Goal: Find specific page/section: Find specific page/section

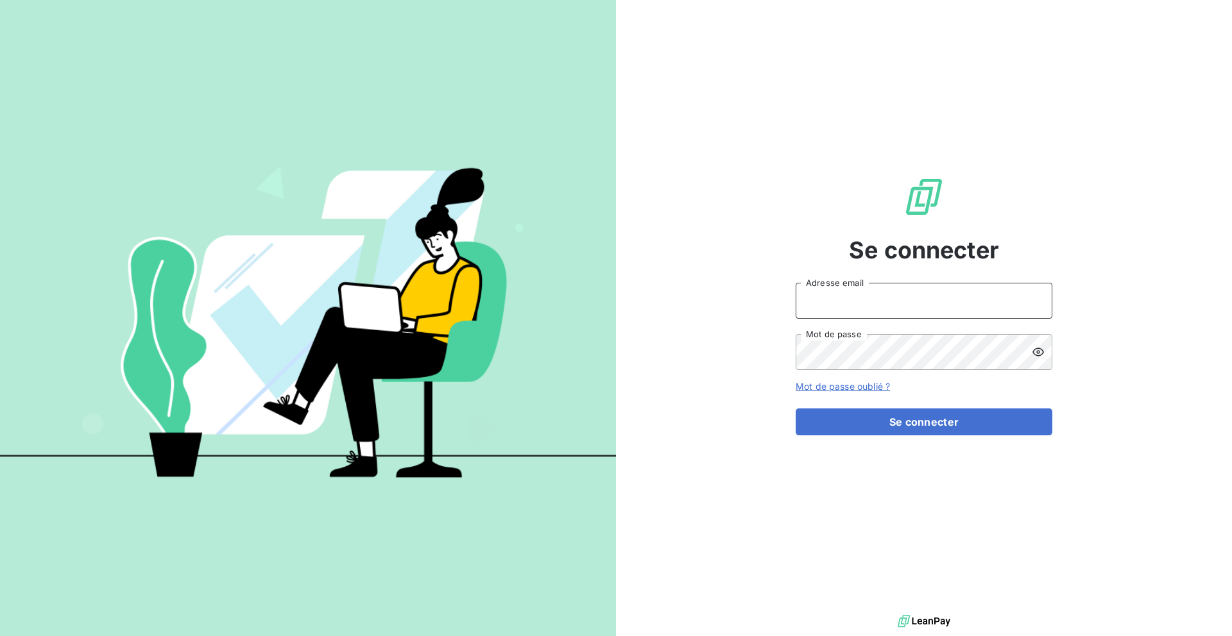
type input "[EMAIL_ADDRESS][DOMAIN_NAME]"
click at [854, 437] on div "Se connecter [EMAIL_ADDRESS][DOMAIN_NAME] Adresse email Mot de passe Mot de pas…" at bounding box center [924, 306] width 257 height 612
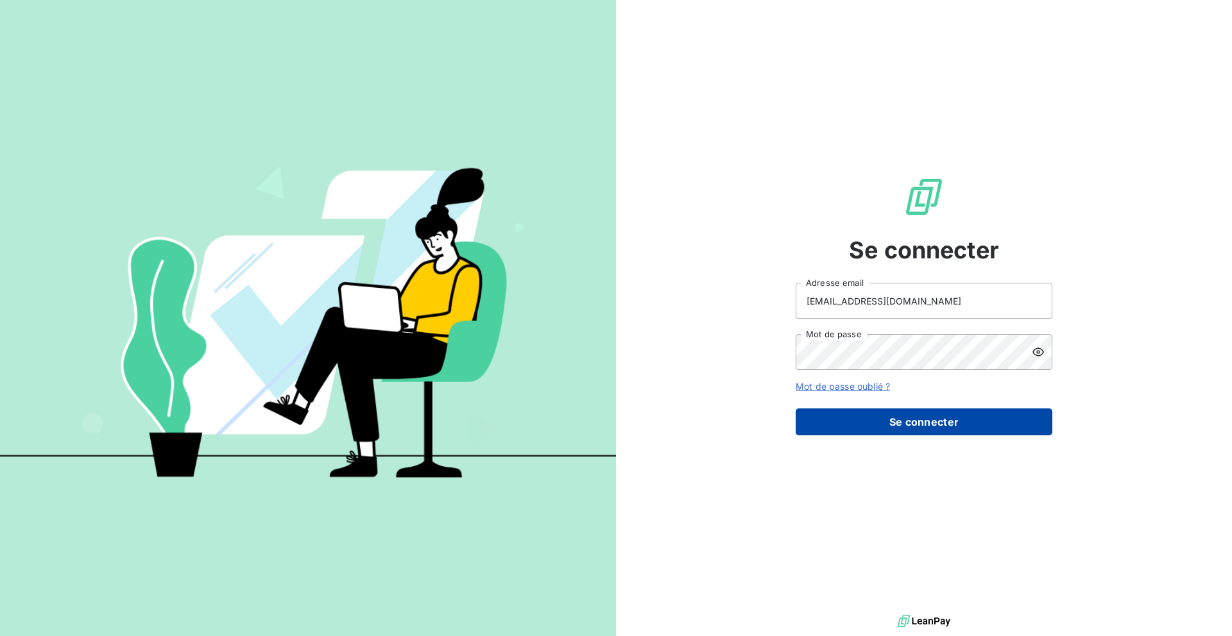
click at [854, 429] on button "Se connecter" at bounding box center [924, 422] width 257 height 27
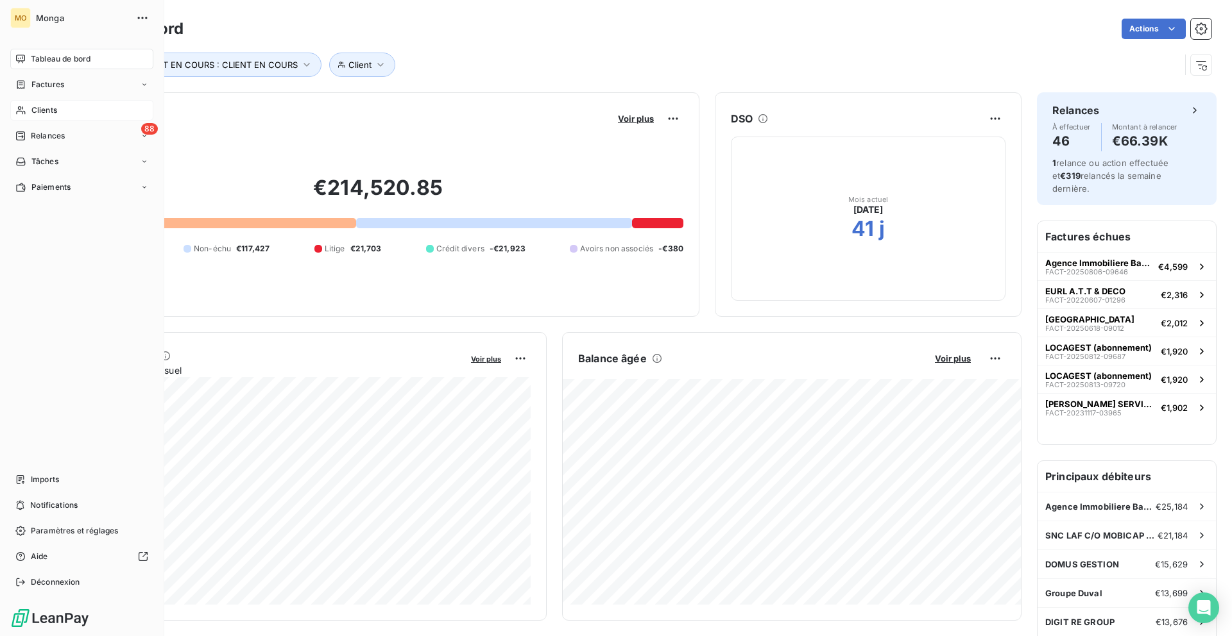
click at [26, 103] on div "Clients" at bounding box center [81, 110] width 143 height 21
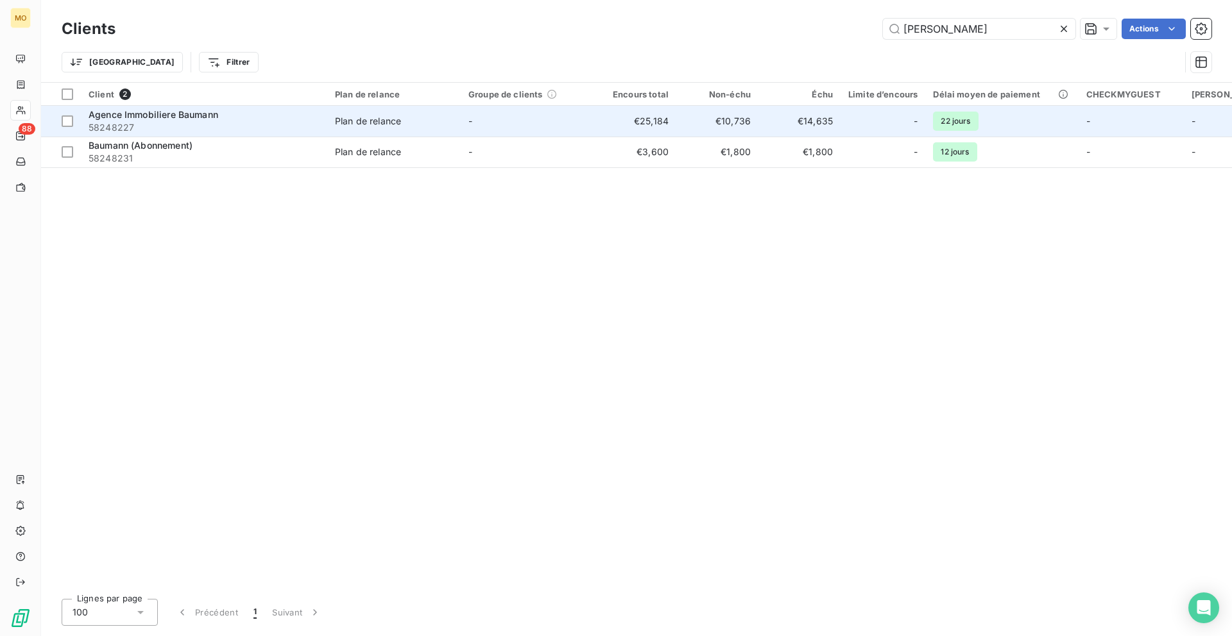
type input "[PERSON_NAME]"
click at [475, 117] on td "-" at bounding box center [527, 121] width 133 height 31
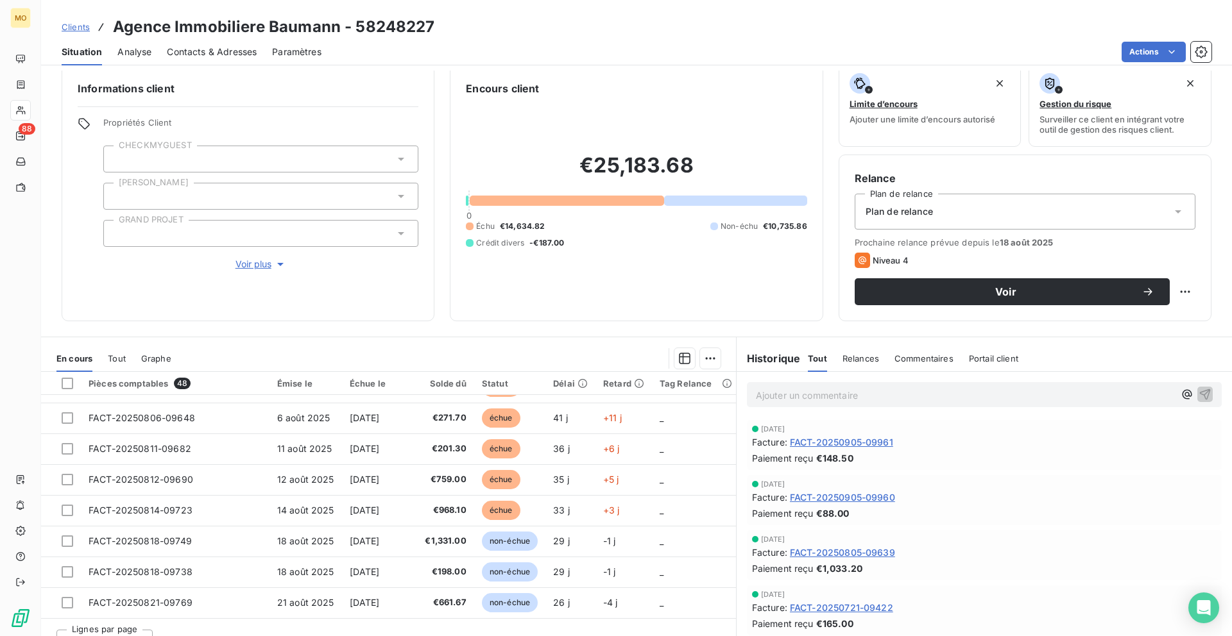
scroll to position [35, 0]
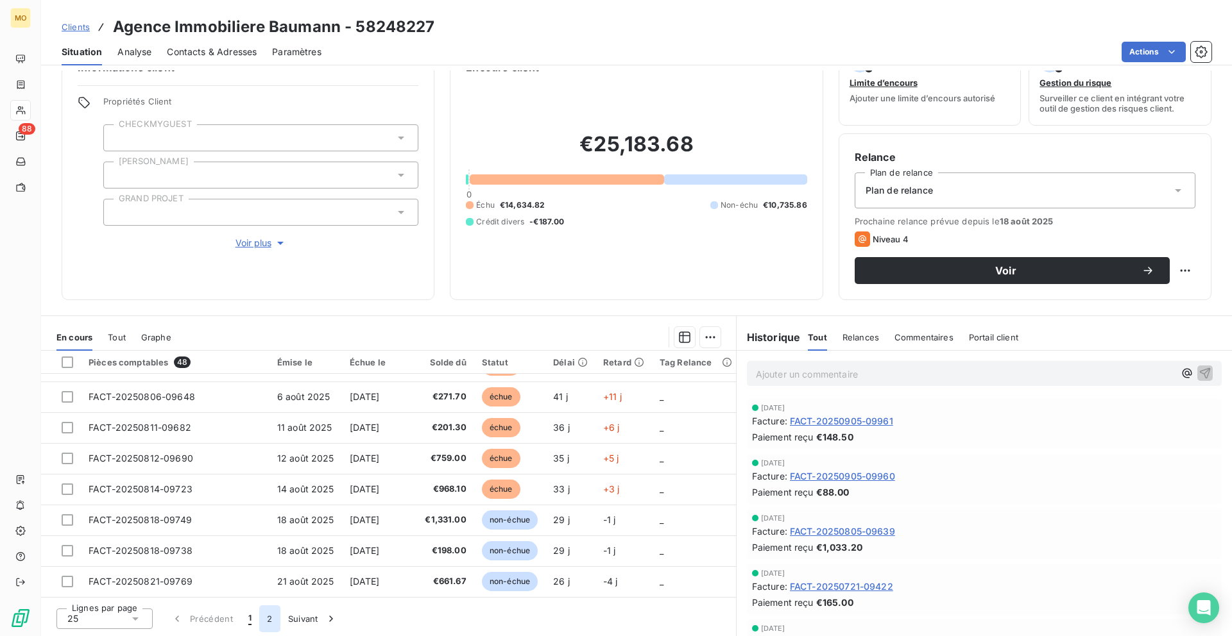
click at [271, 622] on button "2" at bounding box center [269, 619] width 21 height 27
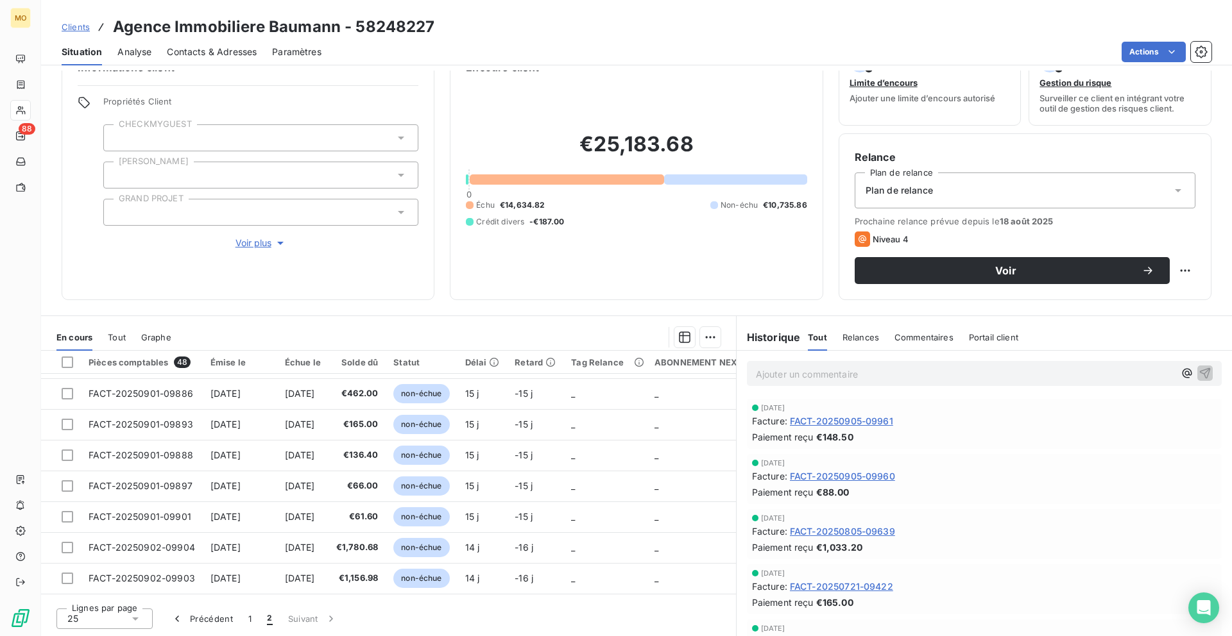
scroll to position [153, 0]
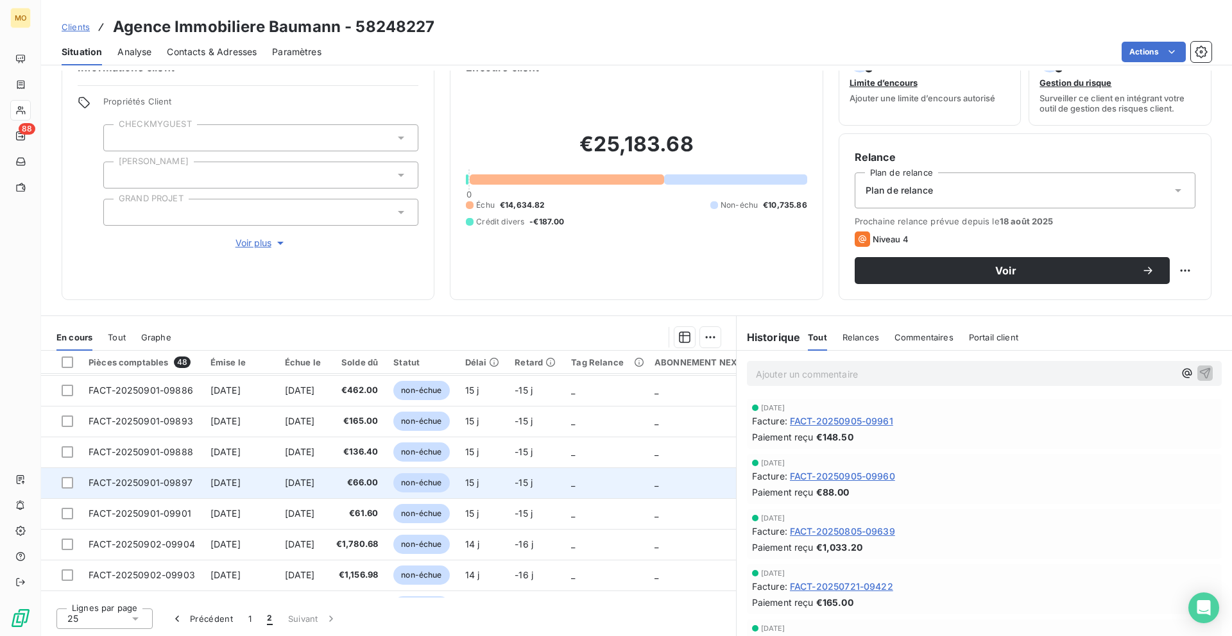
click at [367, 485] on span "€66.00" at bounding box center [357, 483] width 42 height 13
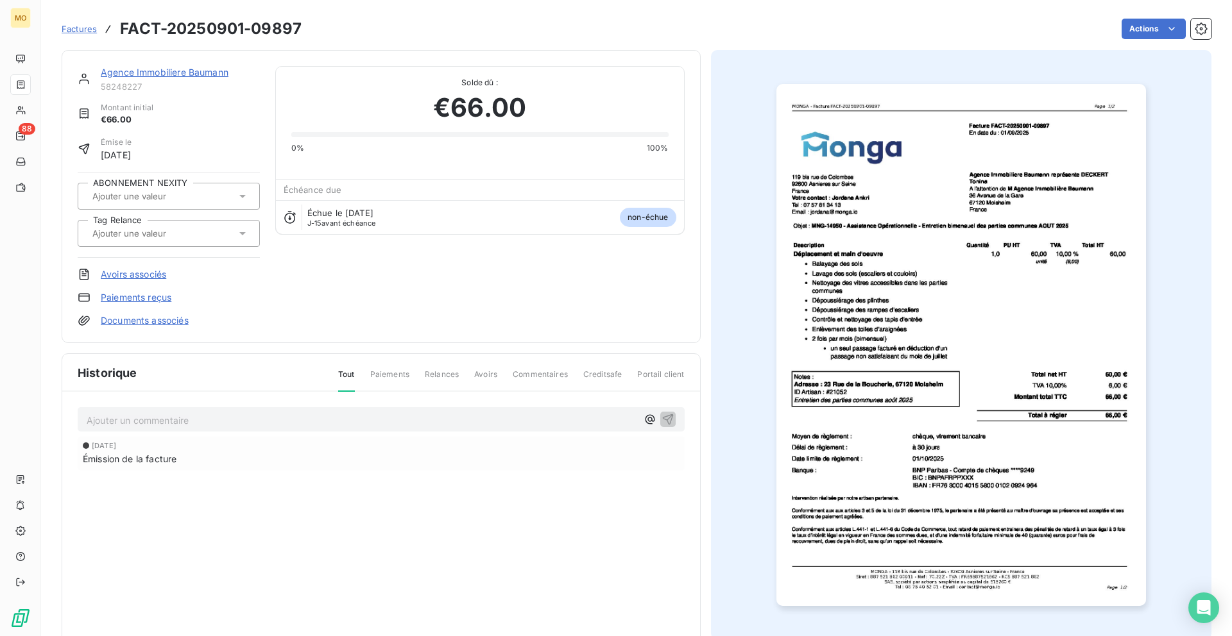
click at [280, 29] on h3 "FACT-20250901-09897" at bounding box center [211, 28] width 182 height 23
copy h3 "09897"
click at [136, 76] on link "Agence Immobiliere Baumann" at bounding box center [165, 72] width 128 height 11
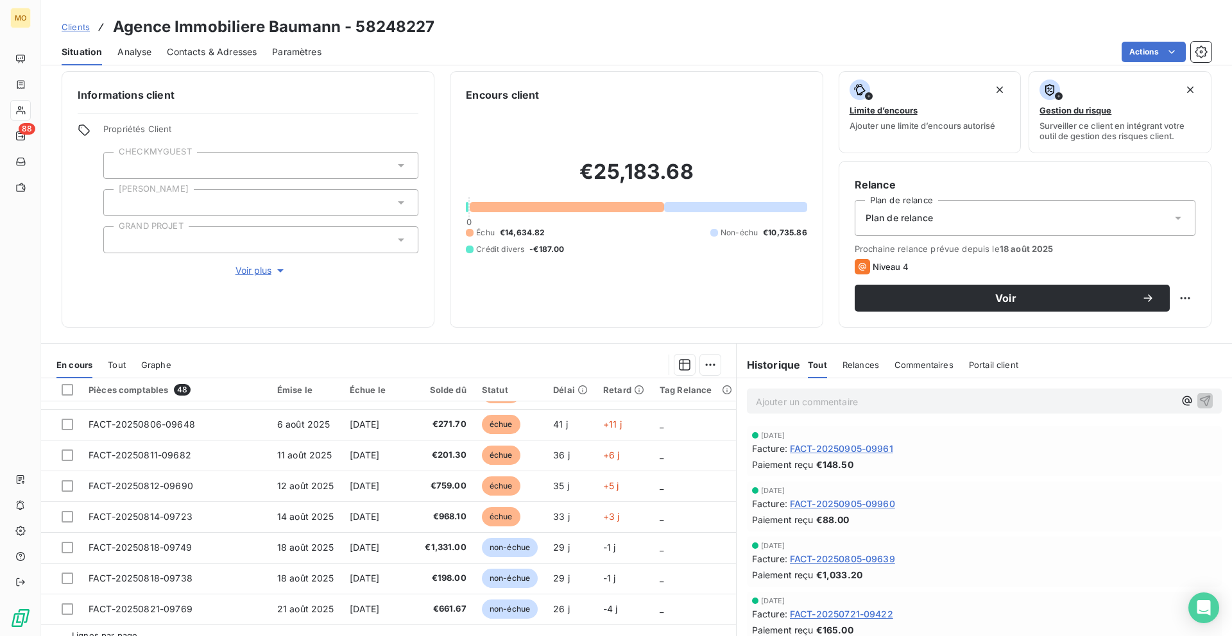
scroll to position [35, 0]
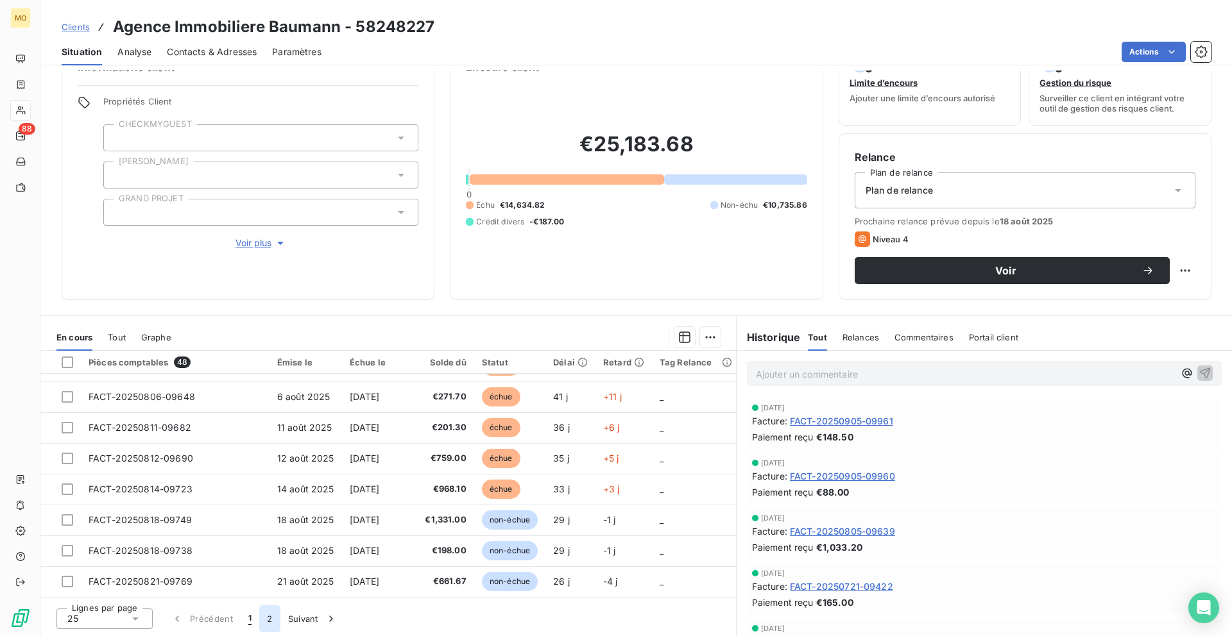
click at [264, 620] on button "2" at bounding box center [269, 619] width 21 height 27
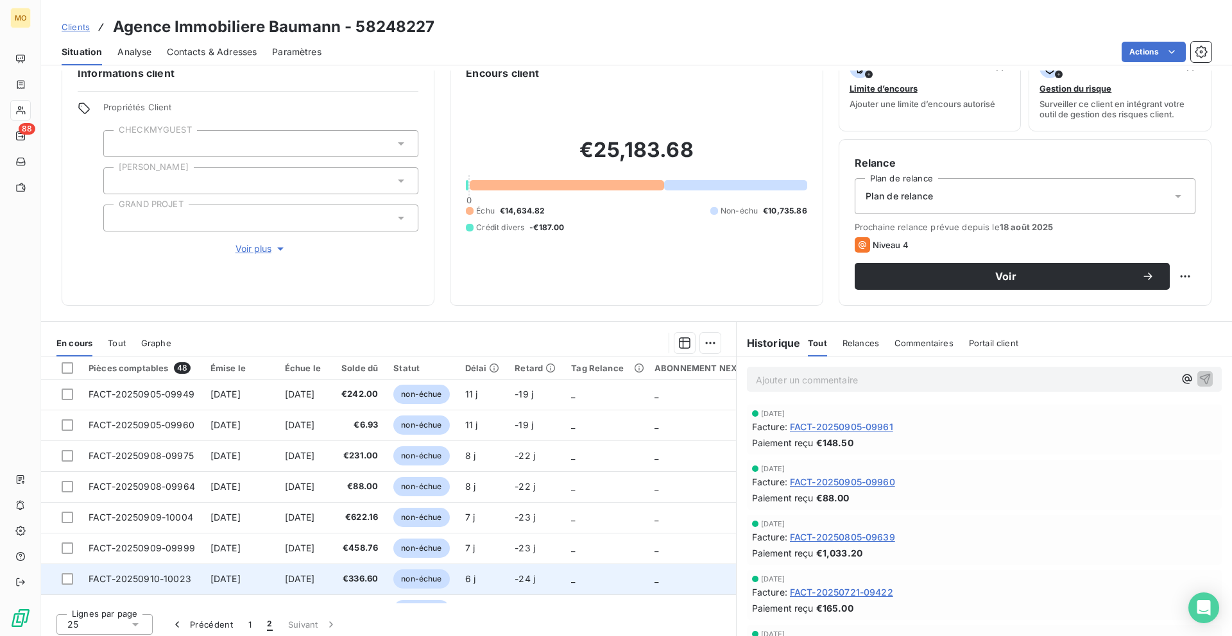
scroll to position [430, 0]
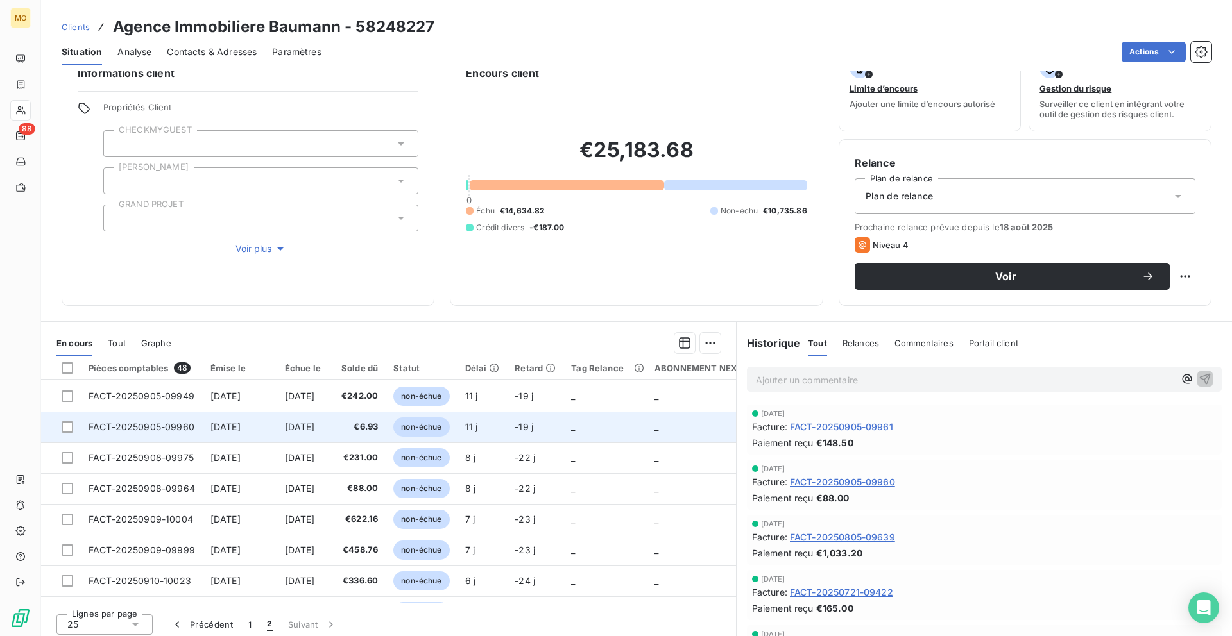
click at [307, 424] on span "[DATE]" at bounding box center [300, 427] width 30 height 11
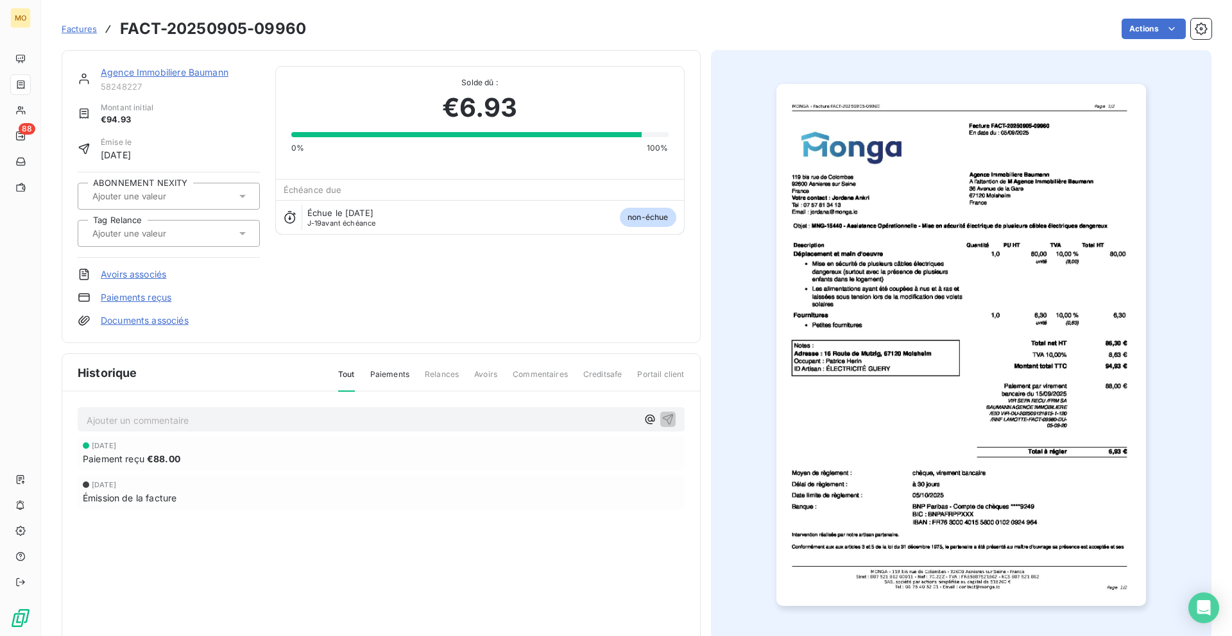
click at [1030, 309] on img "button" at bounding box center [961, 345] width 370 height 522
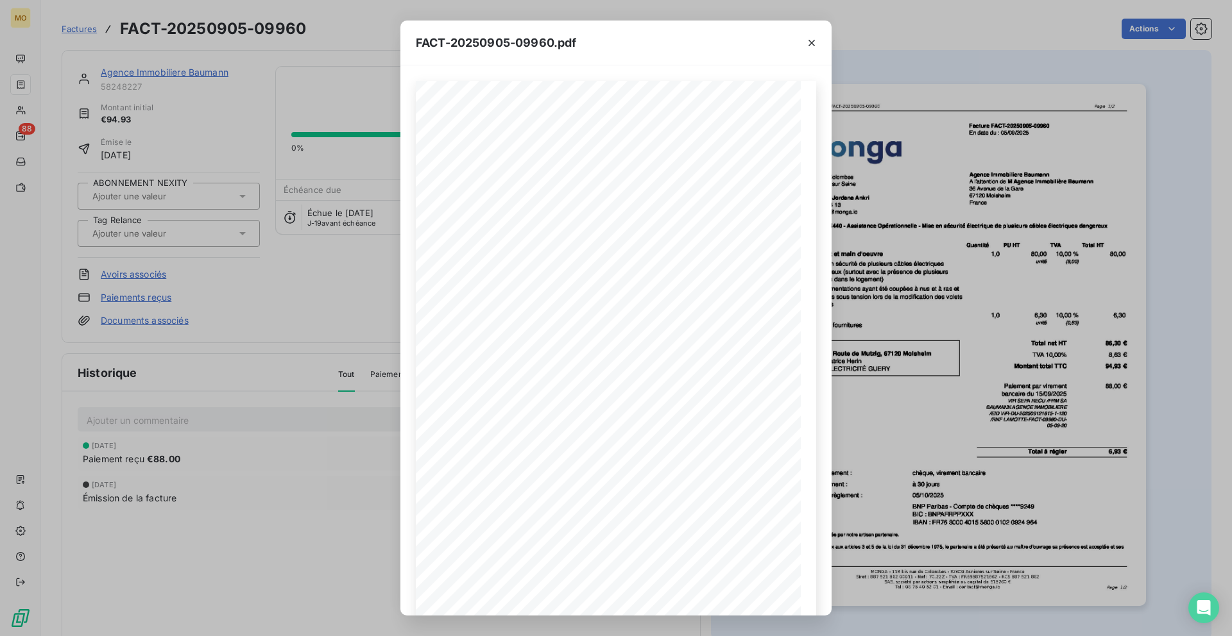
click at [812, 42] on icon "button" at bounding box center [811, 43] width 6 height 6
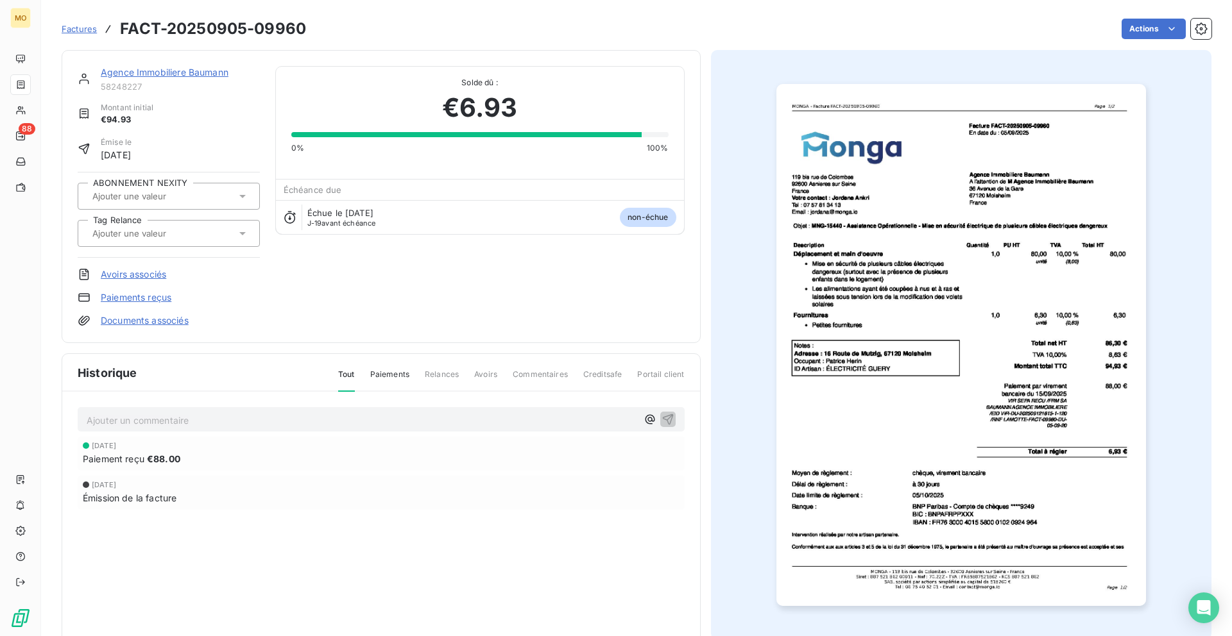
click at [166, 70] on link "Agence Immobiliere Baumann" at bounding box center [165, 72] width 128 height 11
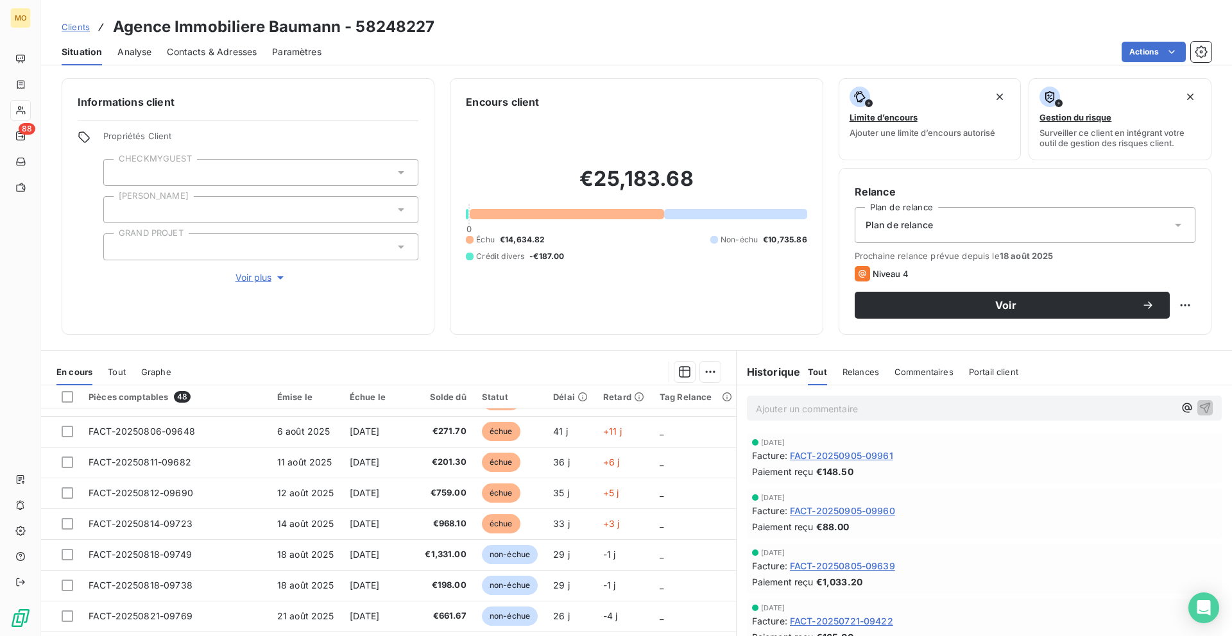
scroll to position [35, 0]
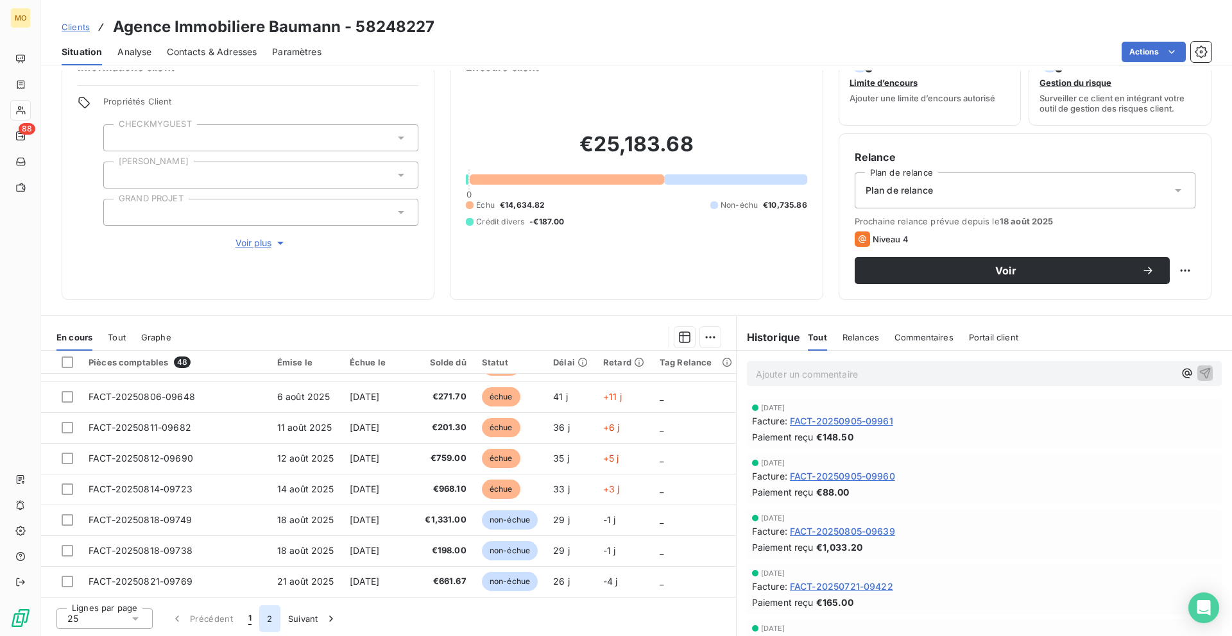
click at [267, 617] on button "2" at bounding box center [269, 619] width 21 height 27
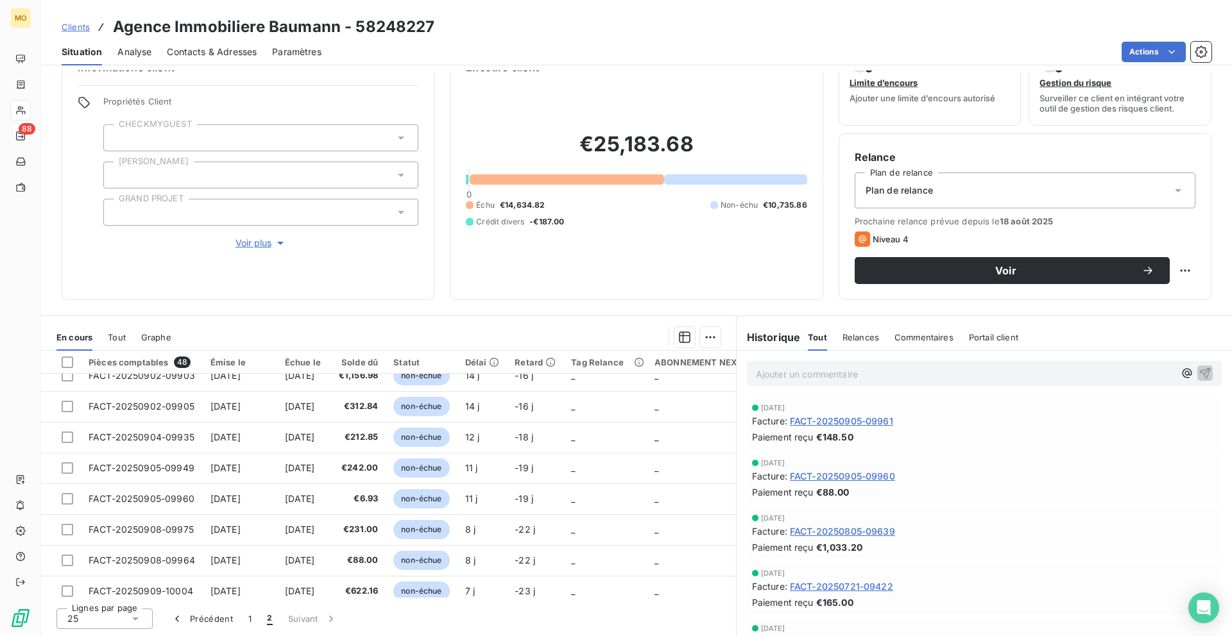
scroll to position [406, 0]
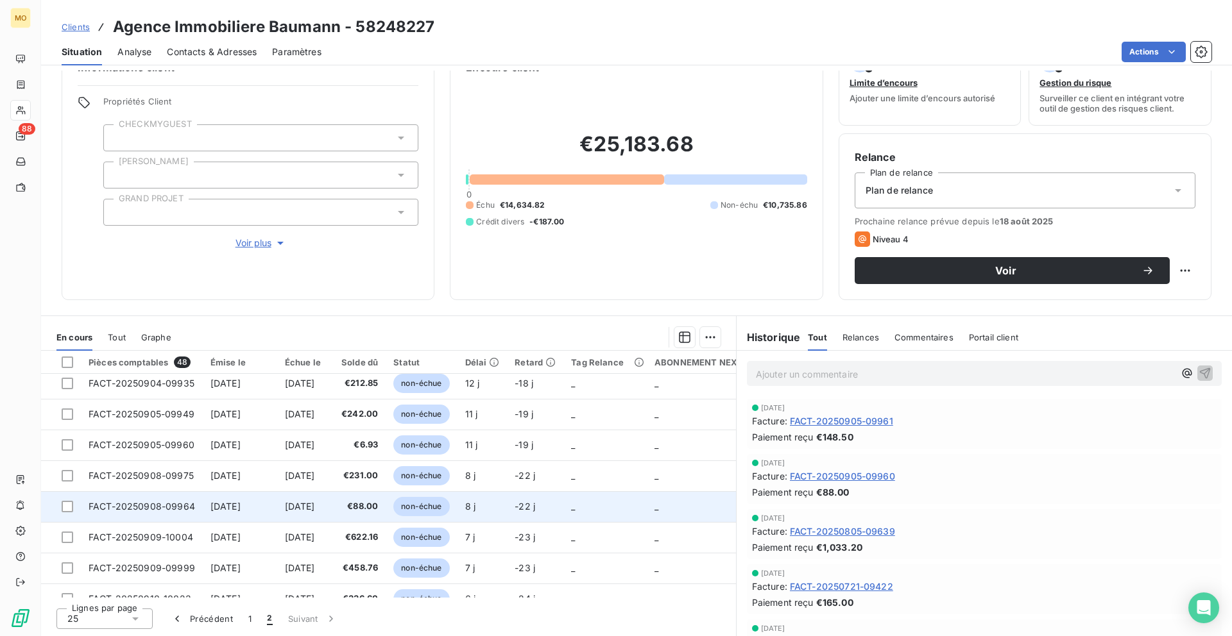
click at [280, 501] on td "[DATE]" at bounding box center [302, 506] width 51 height 31
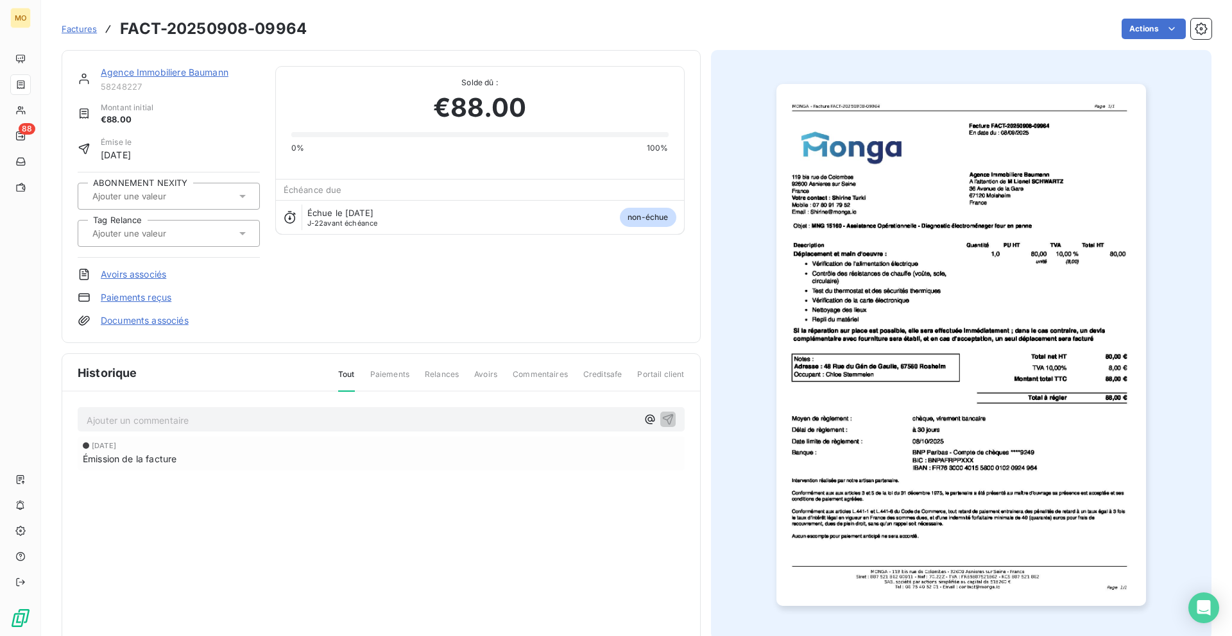
click at [293, 30] on h3 "FACT-20250908-09964" at bounding box center [213, 28] width 187 height 23
copy h3 "09964"
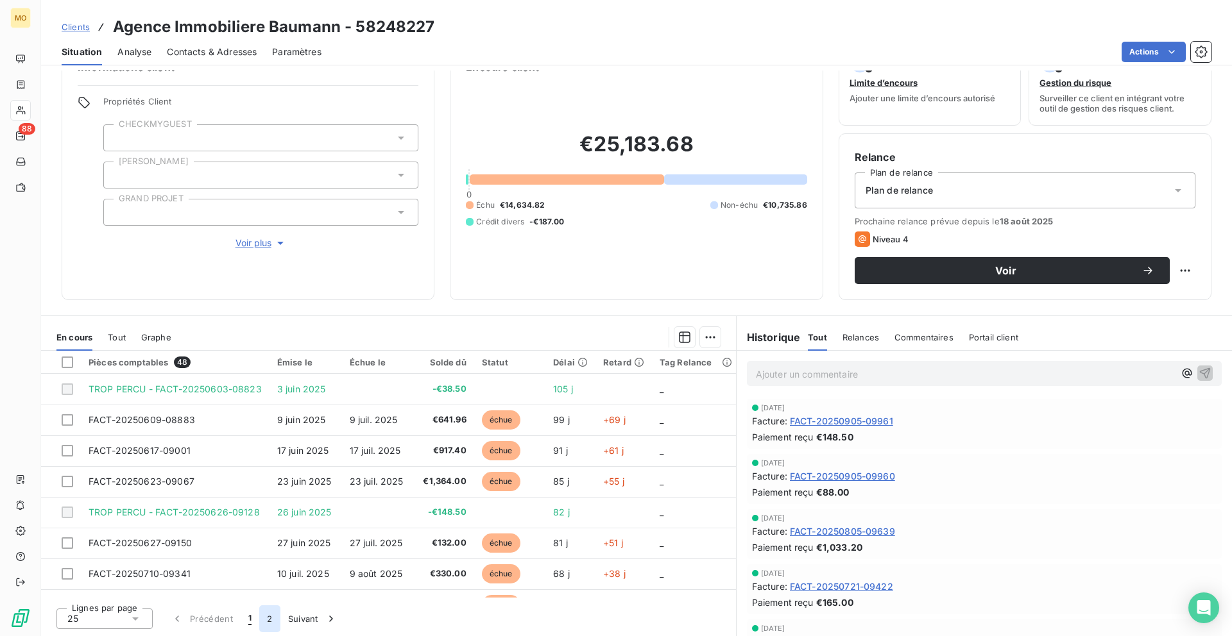
click at [268, 623] on button "2" at bounding box center [269, 619] width 21 height 27
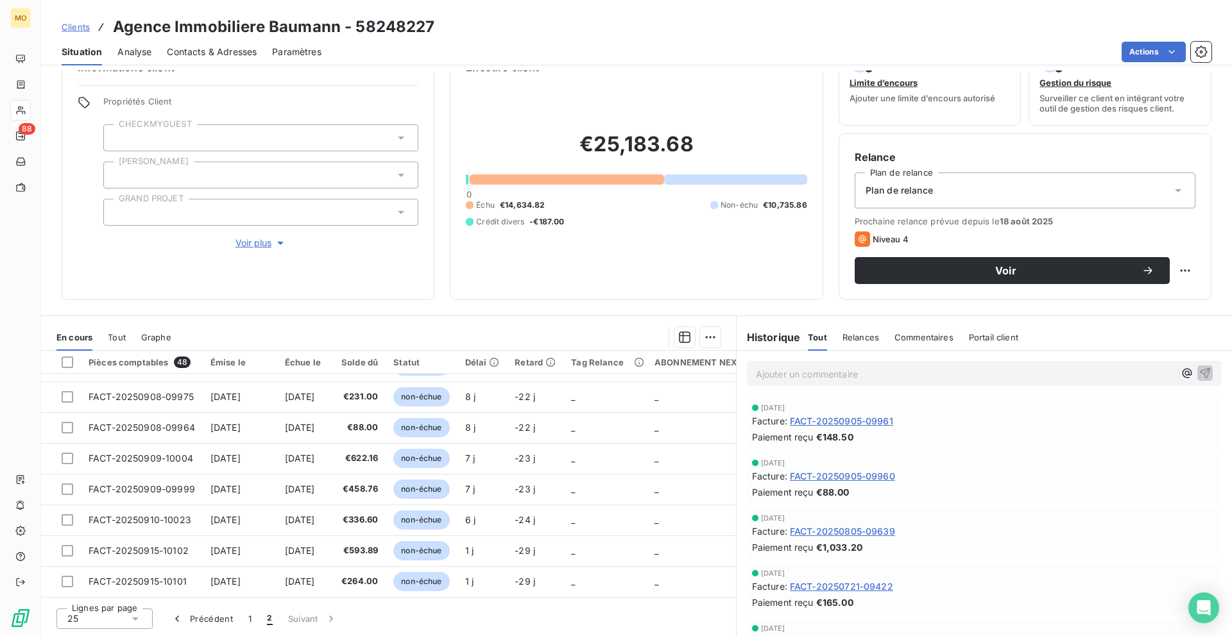
scroll to position [490, 0]
click at [65, 27] on span "Clients" at bounding box center [76, 27] width 28 height 10
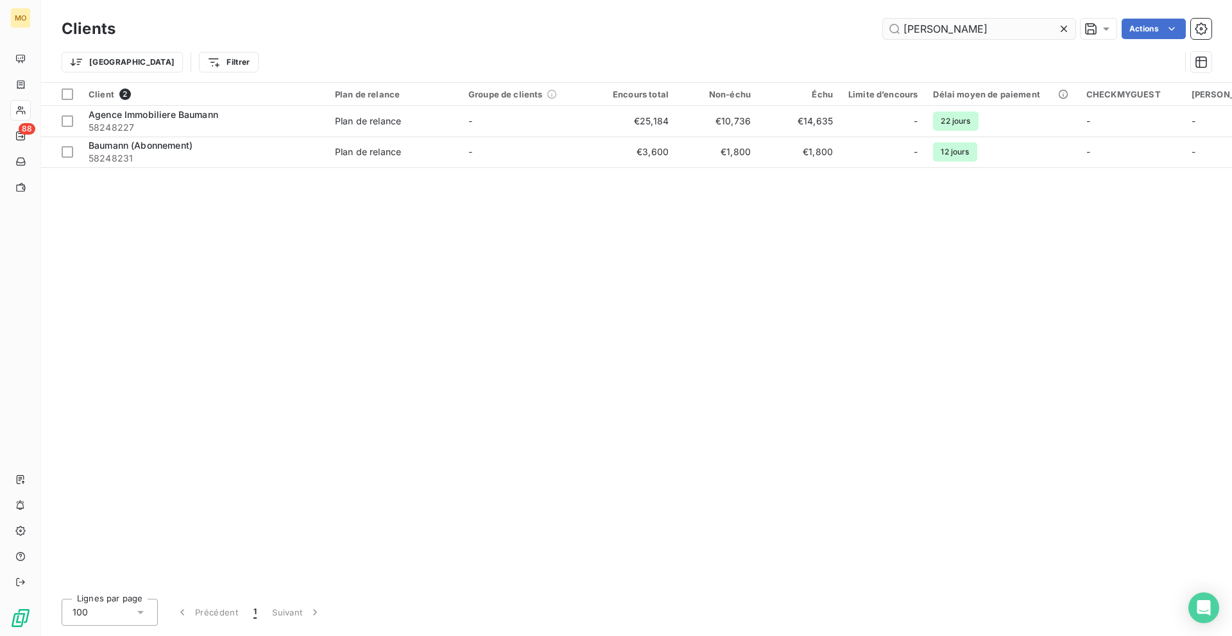
click at [959, 22] on input "[PERSON_NAME]" at bounding box center [979, 29] width 192 height 21
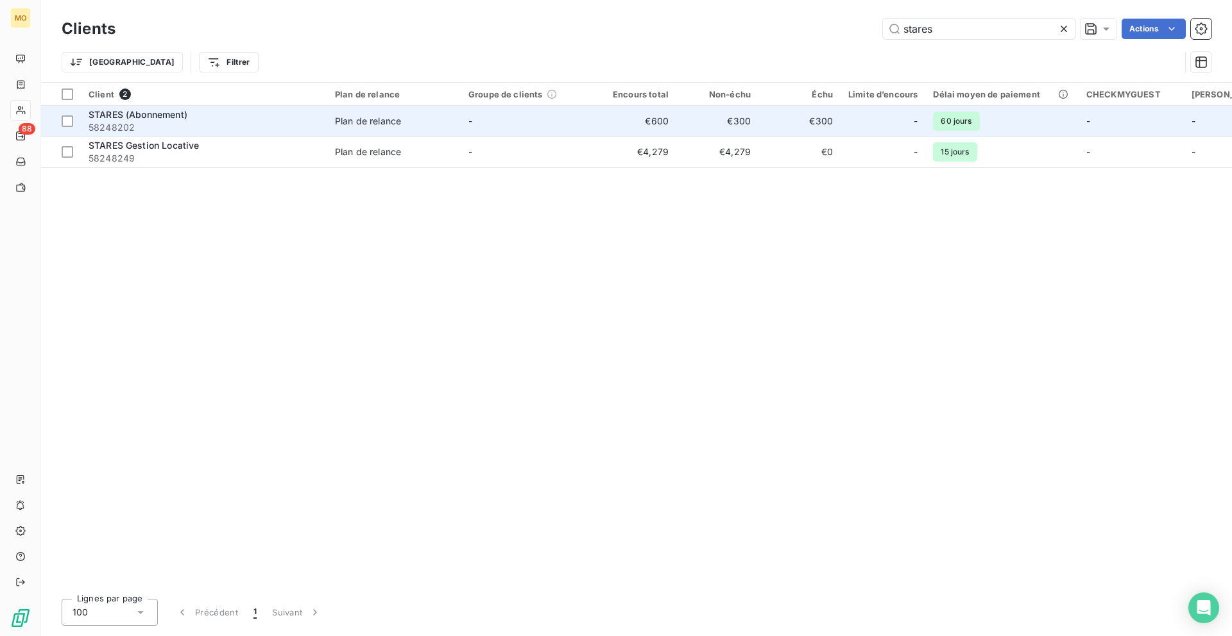
type input "stares"
click at [237, 119] on div "STARES (Abonnement)" at bounding box center [204, 114] width 231 height 13
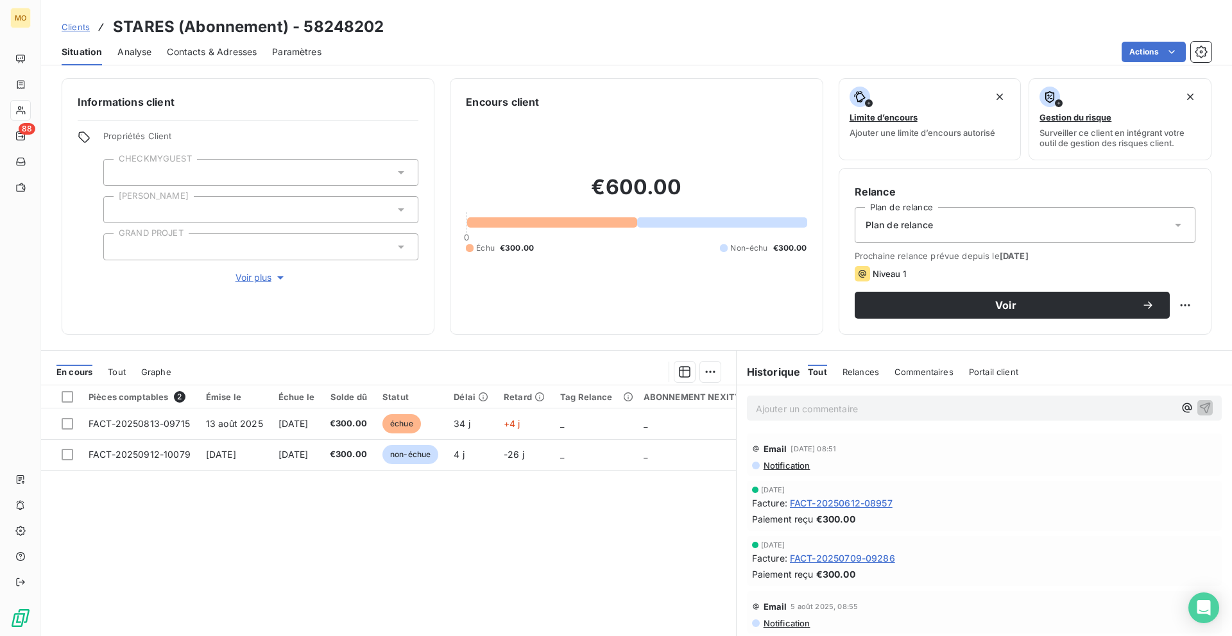
scroll to position [35, 0]
